Goal: Check status: Check status

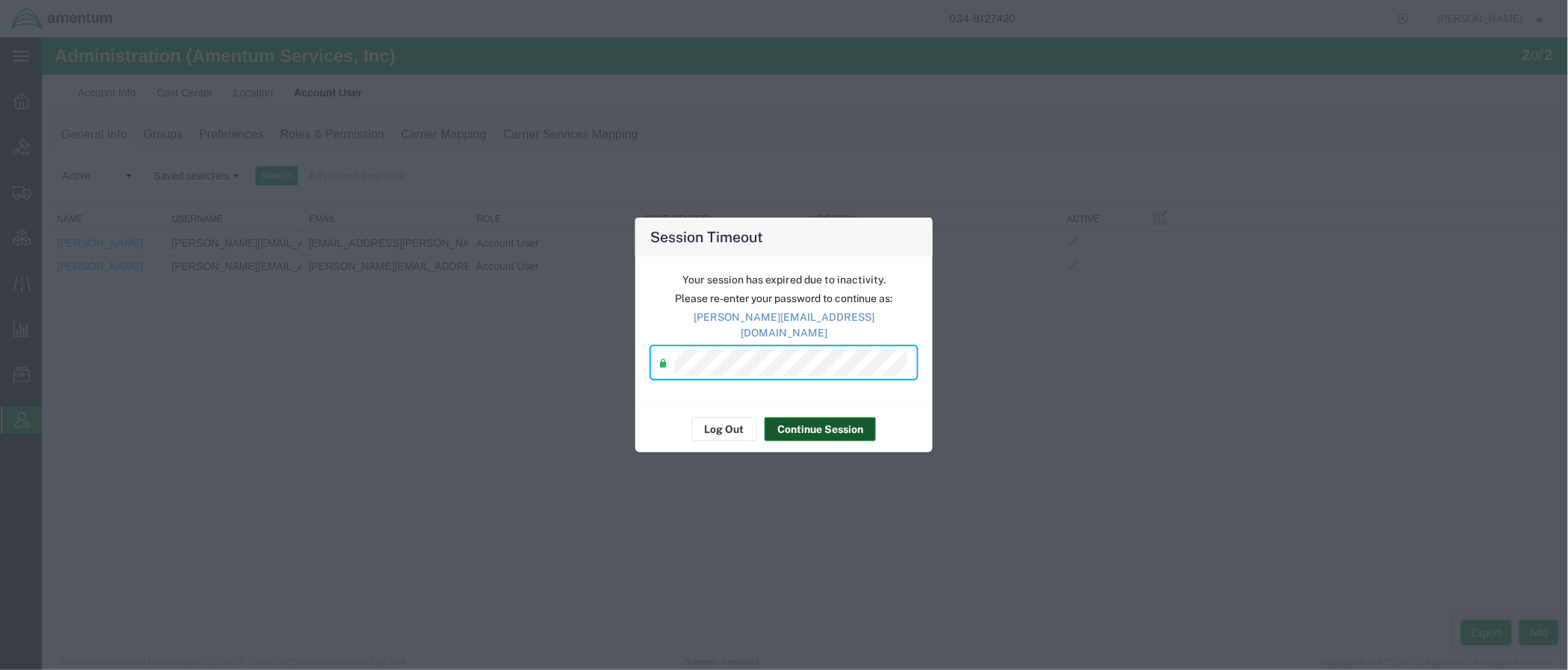
click at [781, 417] on button "Continue Session" at bounding box center [821, 428] width 111 height 23
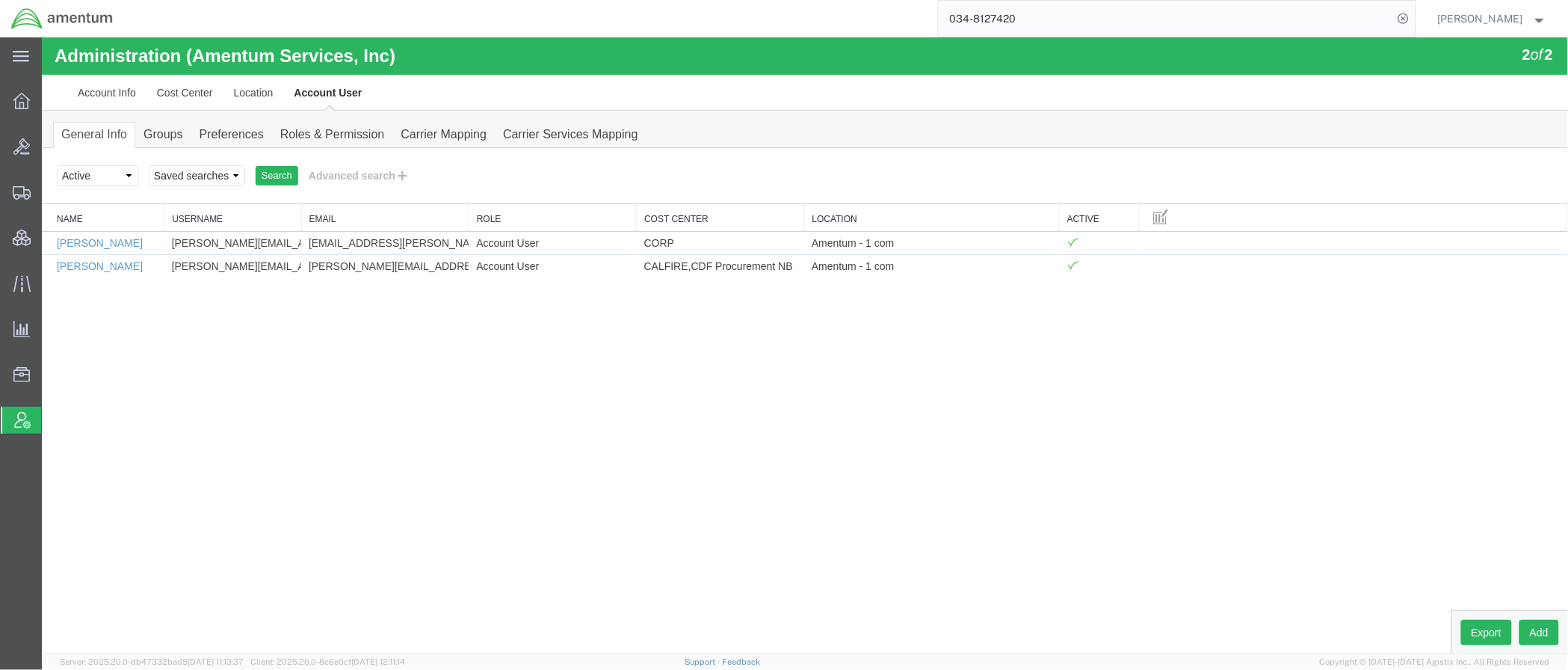
drag, startPoint x: 1062, startPoint y: 13, endPoint x: 767, endPoint y: -13, distance: 296.1
click at [767, 0] on html "main_menu Created with Sketch. Collapse Menu Overview Bids Shipments Shipment M…" at bounding box center [784, 335] width 1568 height 670
paste input "1005926176"
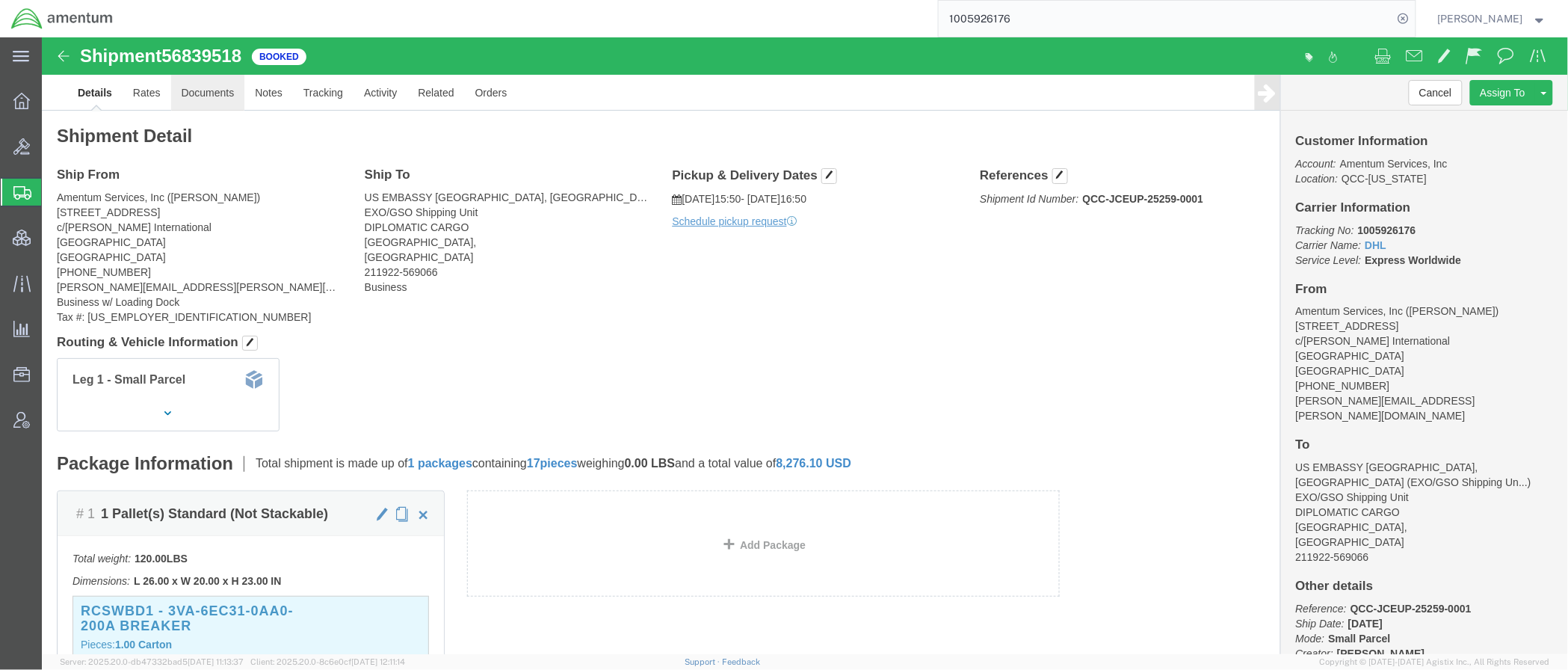
click link "Documents"
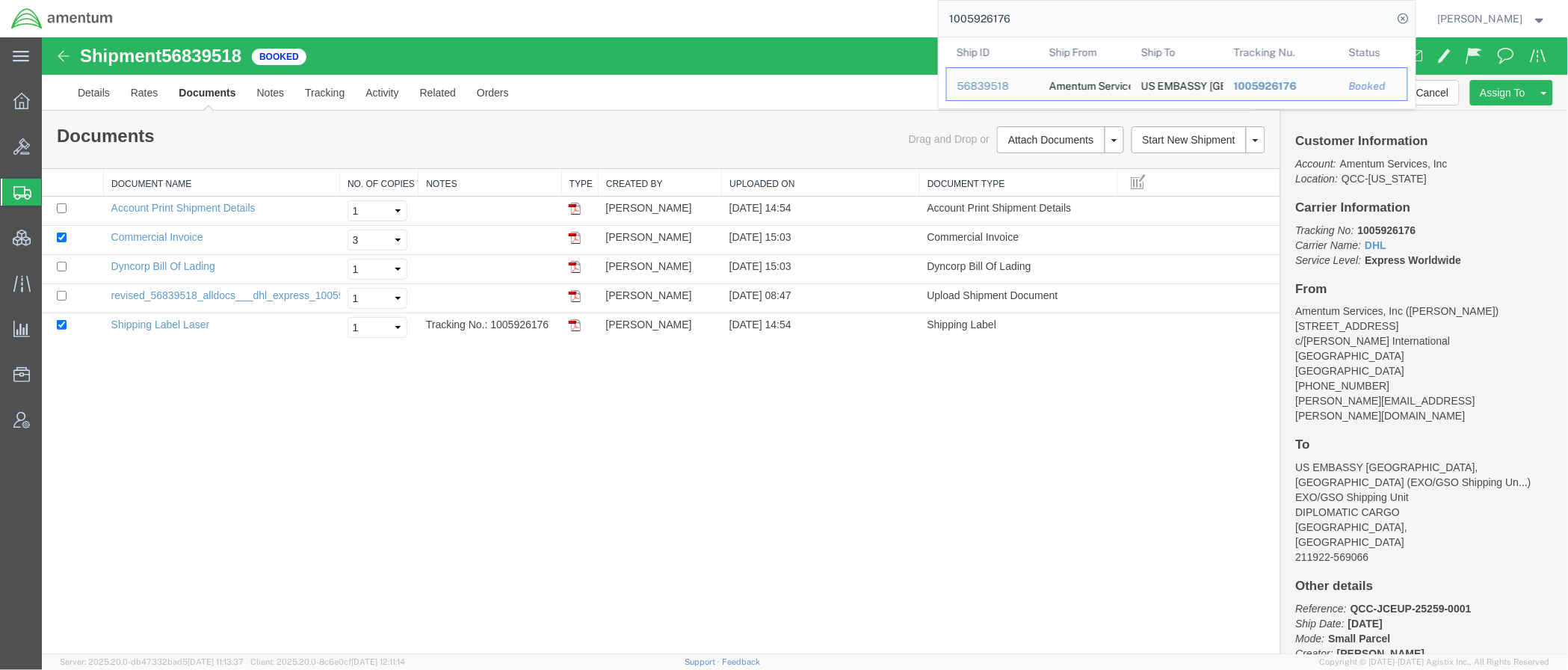
drag, startPoint x: 1066, startPoint y: 17, endPoint x: 734, endPoint y: -22, distance: 334.3
click at [734, 0] on html "main_menu Created with Sketch. Collapse Menu Overview Bids Shipments Shipment M…" at bounding box center [784, 335] width 1568 height 670
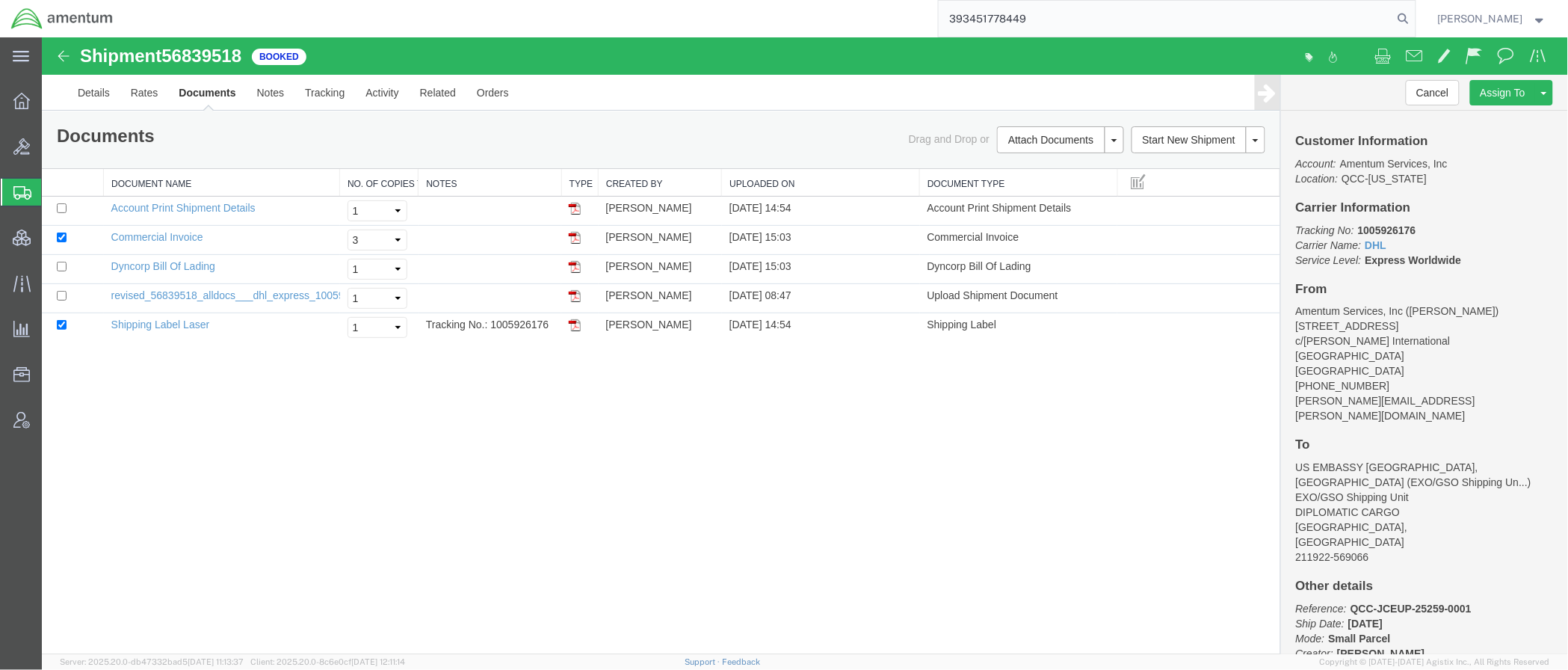
type input "393451778449"
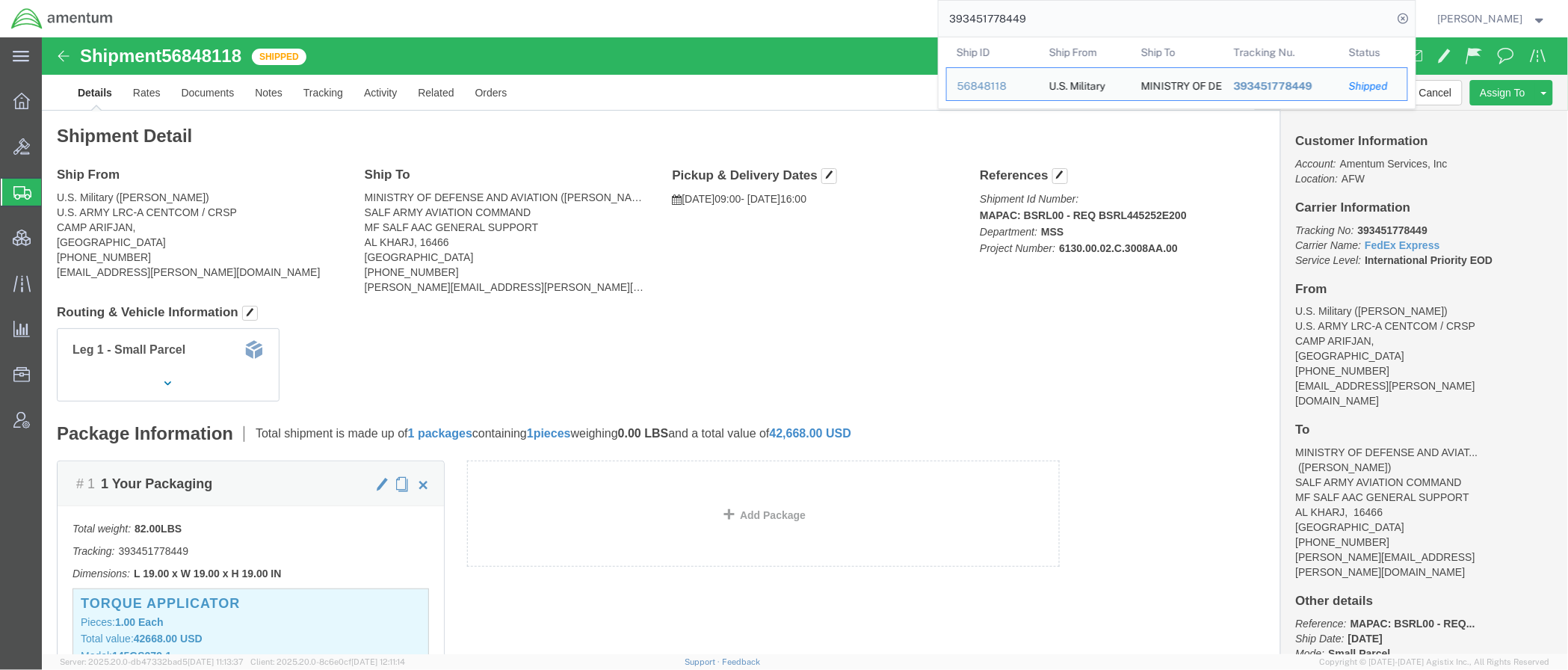
click at [53, 184] on span "Shipments" at bounding box center [47, 192] width 12 height 30
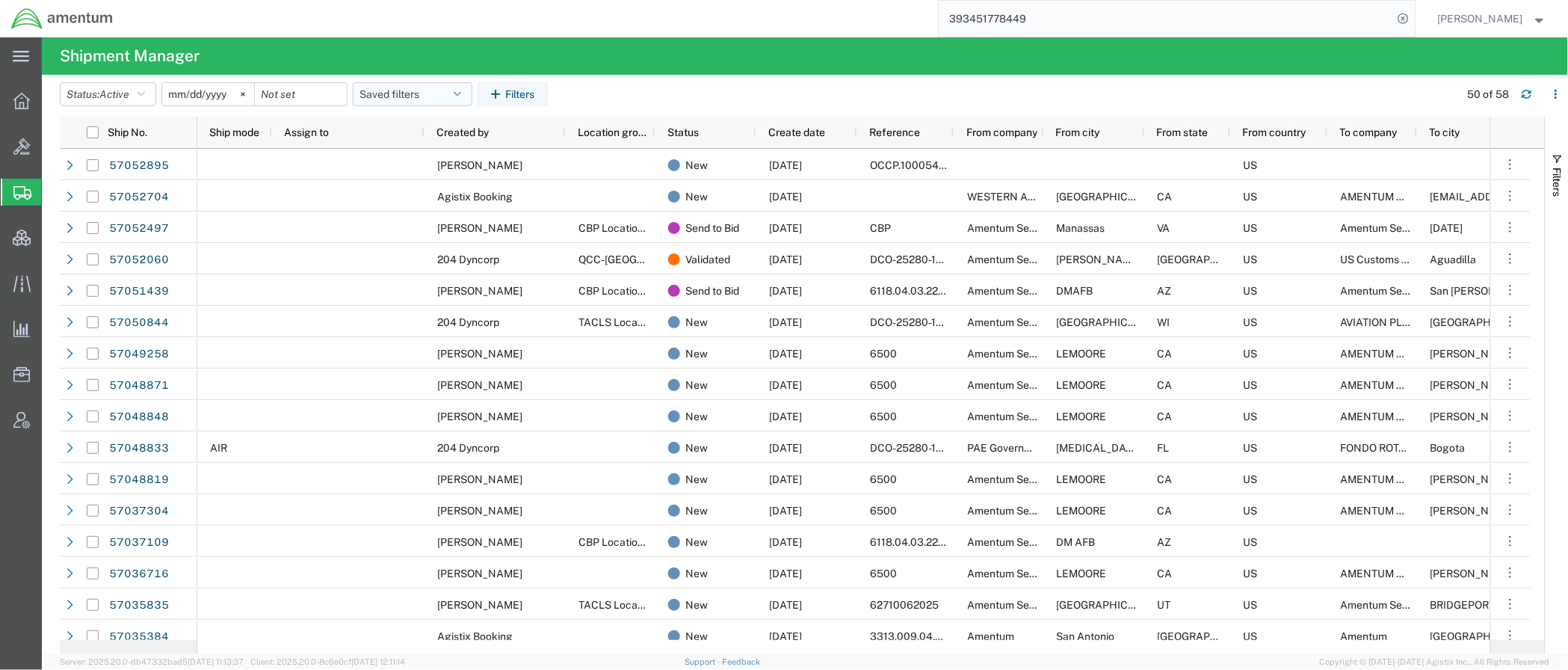
click at [453, 87] on button "Saved filters" at bounding box center [412, 93] width 119 height 23
click at [442, 179] on span "Active DCI shipments" at bounding box center [452, 187] width 196 height 28
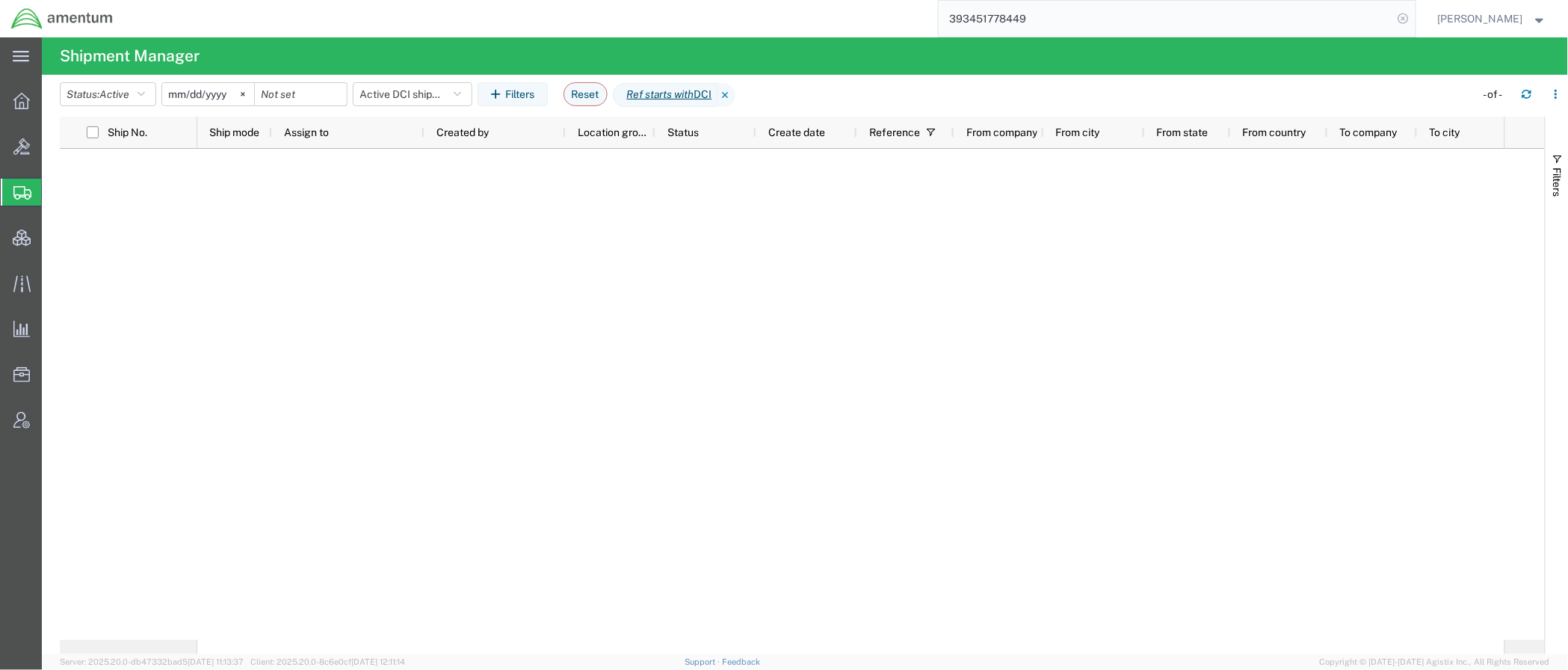
click at [1395, 19] on icon at bounding box center [1404, 18] width 21 height 21
click at [735, 96] on icon at bounding box center [727, 94] width 18 height 23
